Goal: Task Accomplishment & Management: Manage account settings

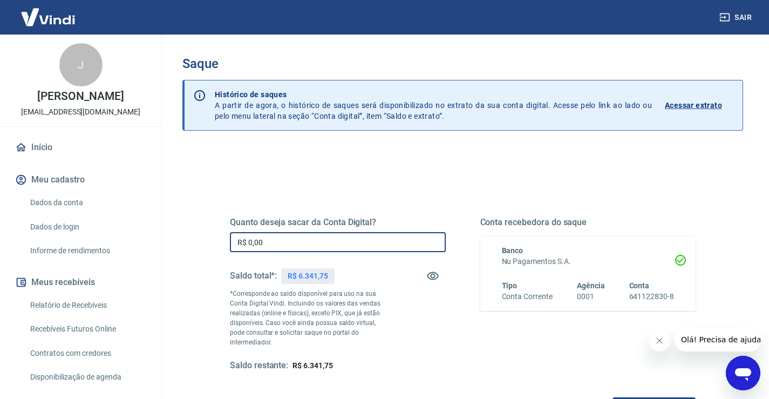
drag, startPoint x: 309, startPoint y: 243, endPoint x: 159, endPoint y: 222, distance: 151.0
click at [159, 222] on div "Sair J [PERSON_NAME] [EMAIL_ADDRESS][DOMAIN_NAME] Início Meu cadastro Dados da …" at bounding box center [384, 199] width 769 height 399
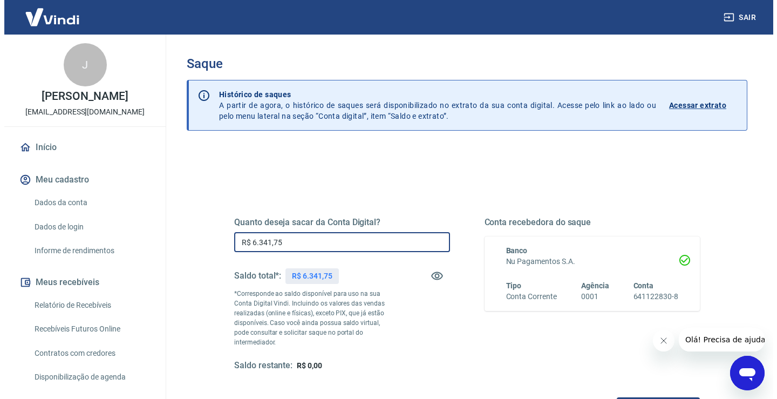
scroll to position [135, 0]
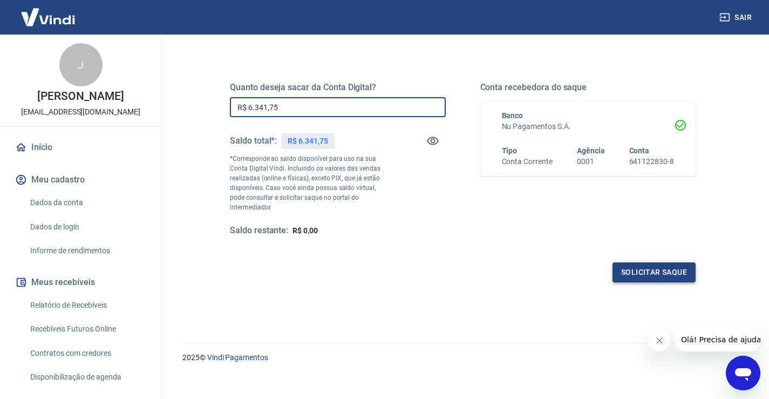
type input "R$ 6.341,75"
click at [653, 262] on button "Solicitar saque" at bounding box center [654, 272] width 83 height 20
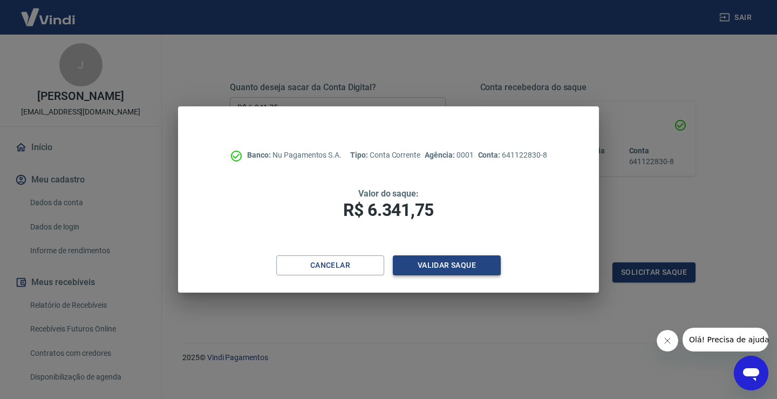
click at [441, 266] on button "Validar saque" at bounding box center [447, 265] width 108 height 20
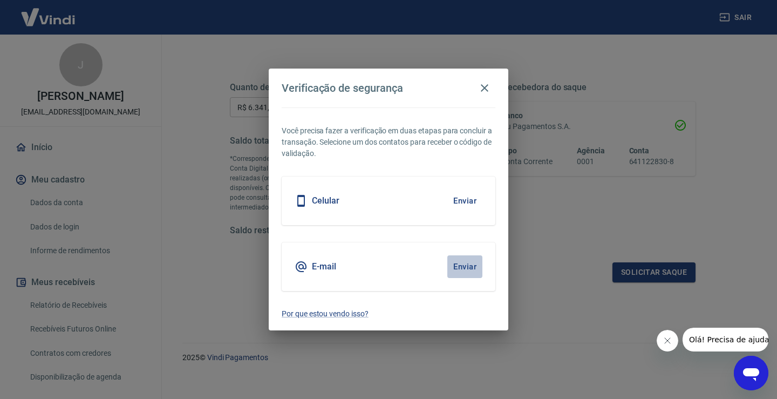
click at [464, 267] on button "Enviar" at bounding box center [465, 266] width 35 height 23
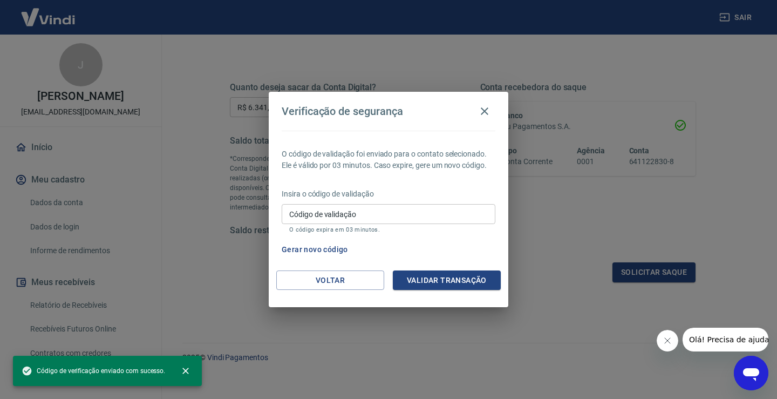
click at [362, 215] on input "Código de validação" at bounding box center [389, 214] width 214 height 20
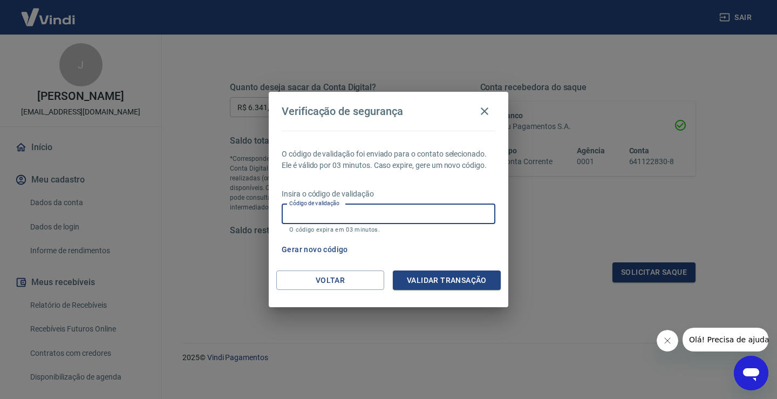
paste input "973504"
type input "973504"
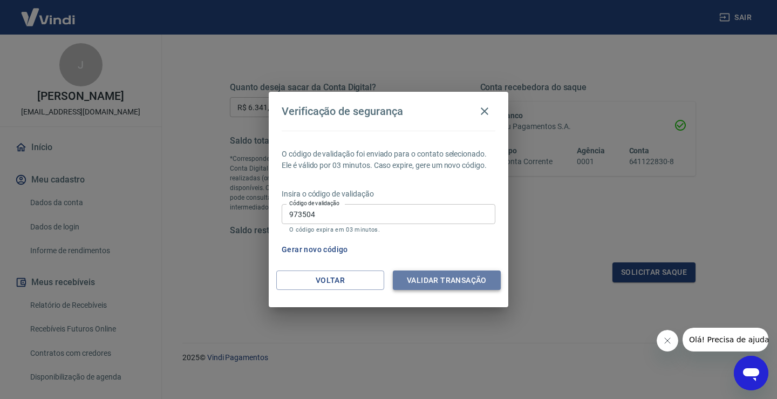
click at [435, 279] on button "Validar transação" at bounding box center [447, 280] width 108 height 20
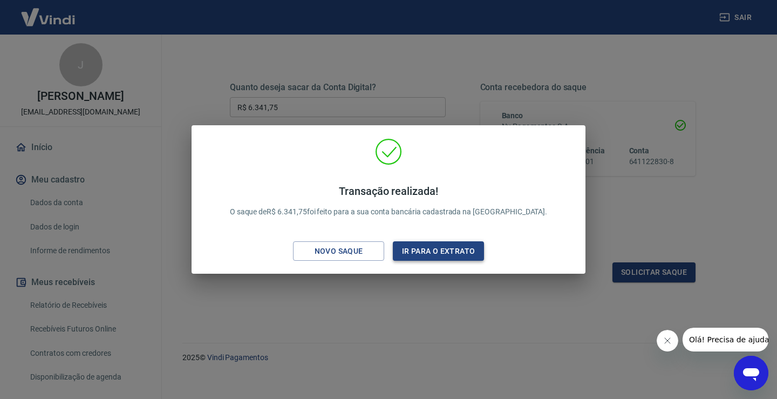
click at [455, 259] on button "Ir para o extrato" at bounding box center [438, 251] width 91 height 20
